Goal: Book appointment/travel/reservation

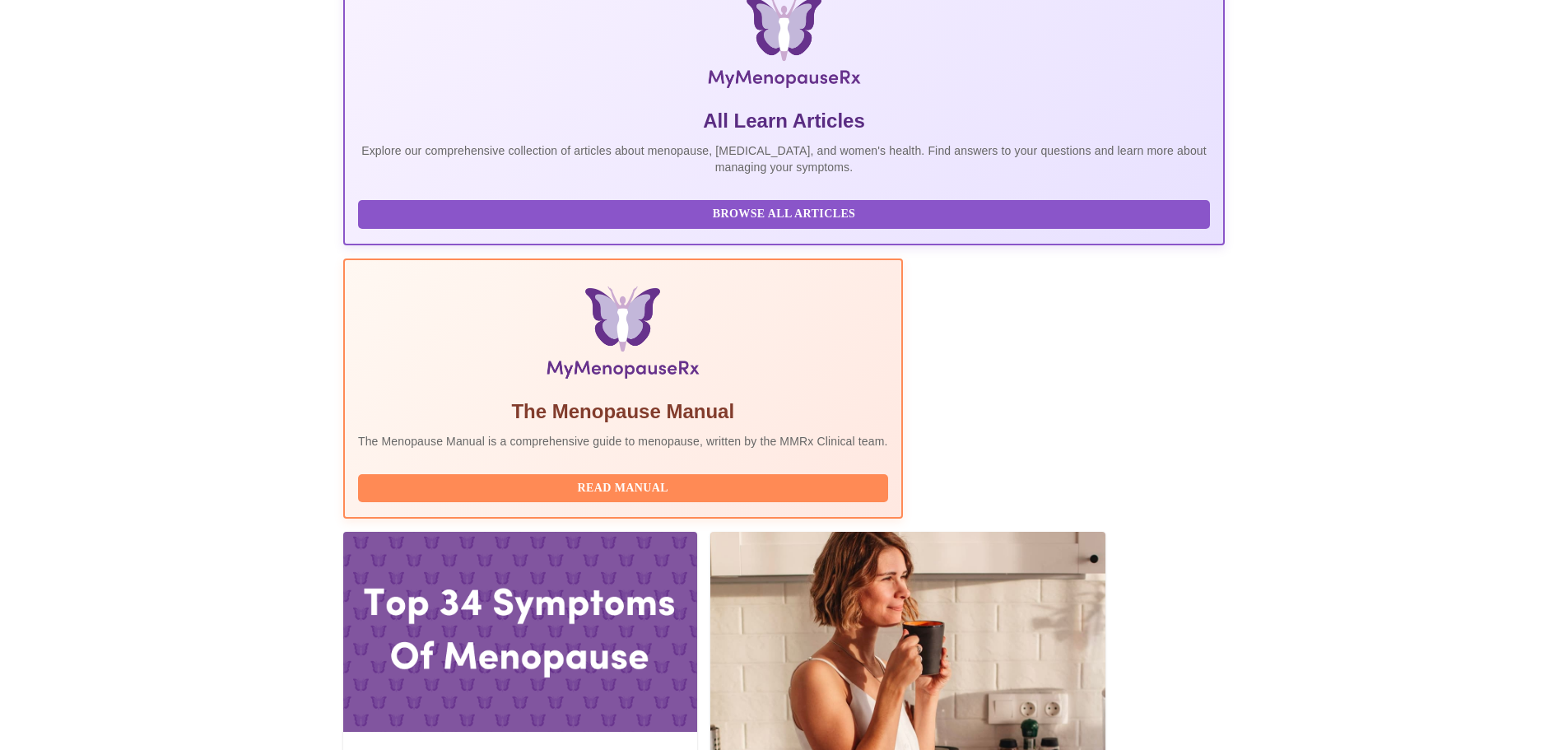
scroll to position [354, 0]
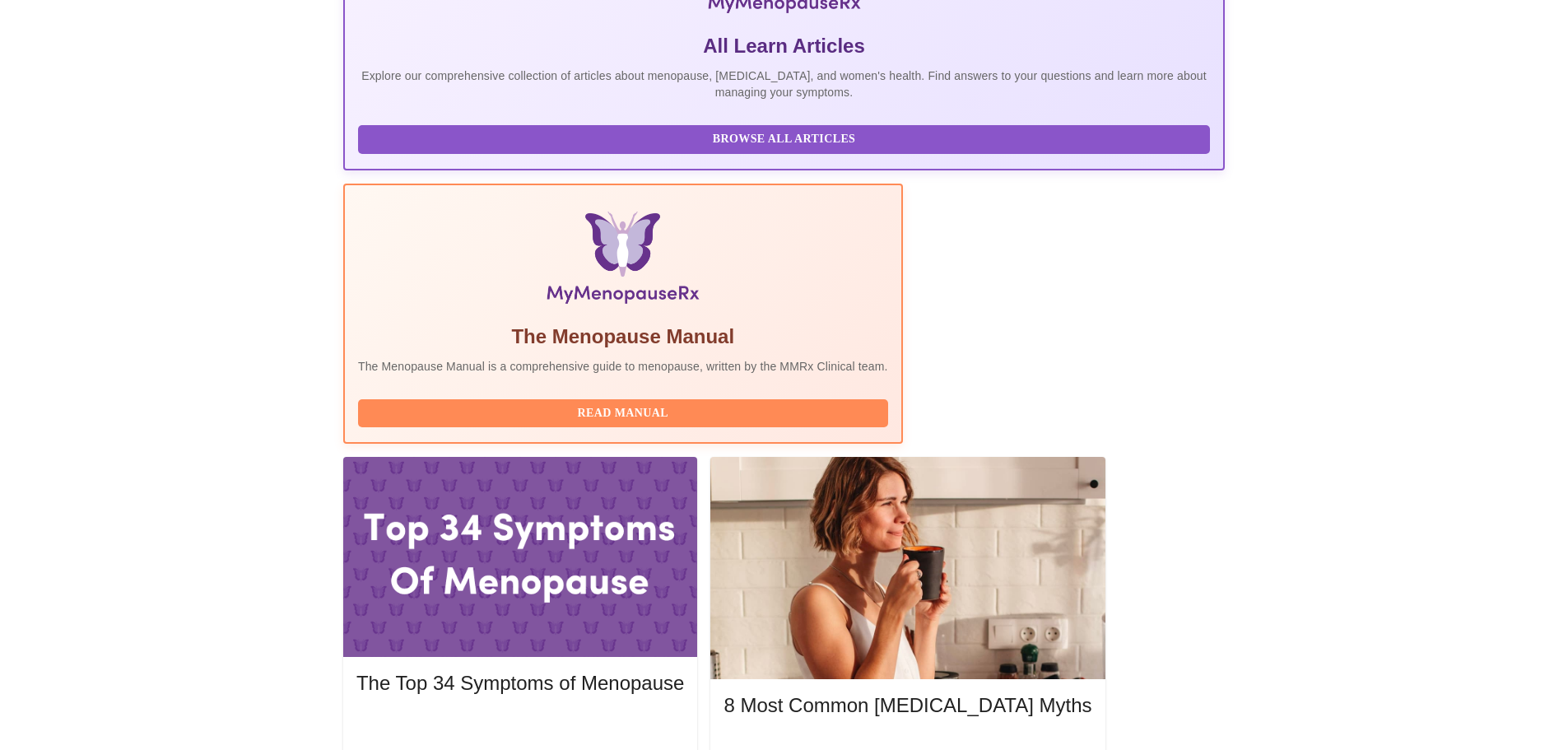
scroll to position [502, 0]
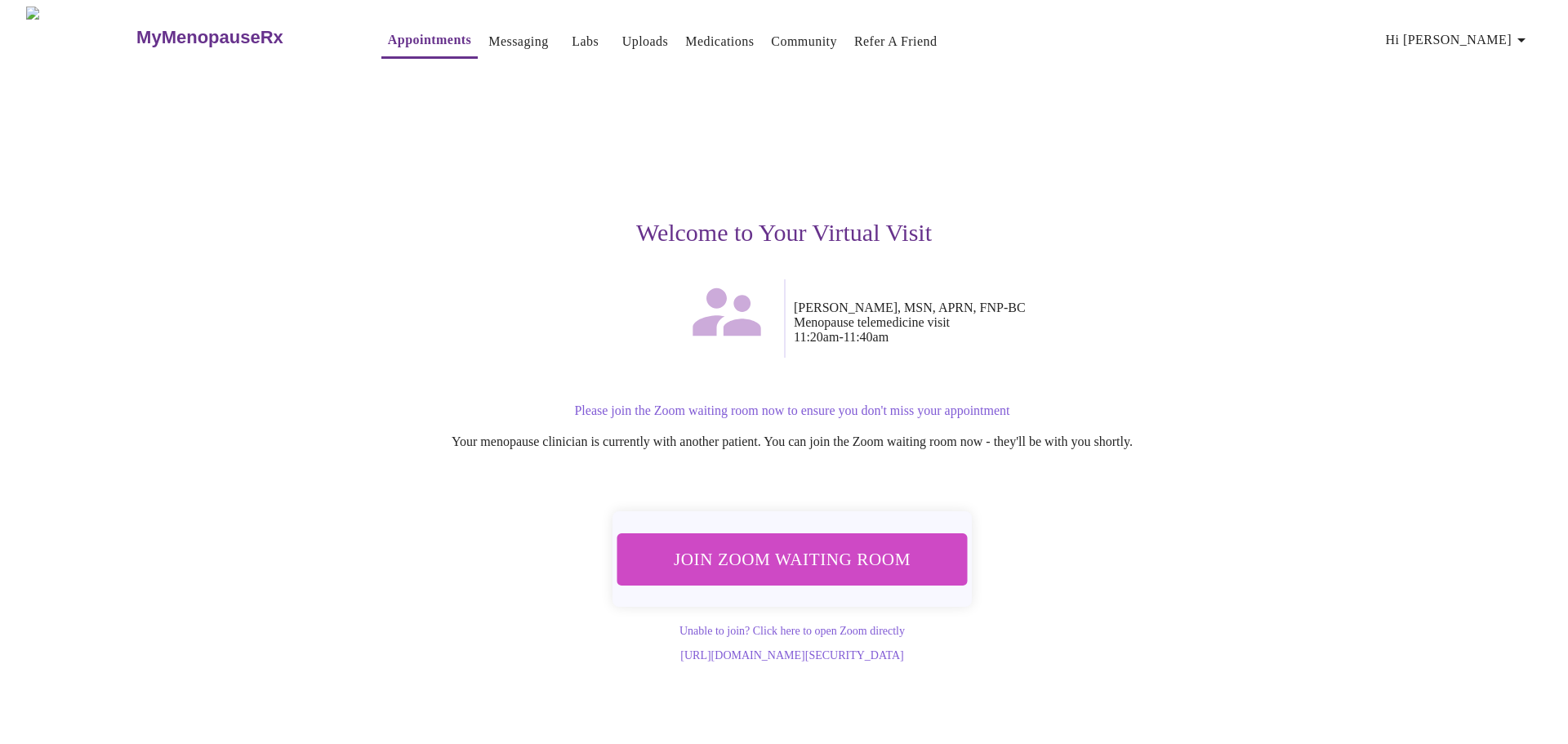
click at [748, 555] on span "Join Zoom Waiting Room" at bounding box center [792, 558] width 307 height 30
